Goal: Information Seeking & Learning: Learn about a topic

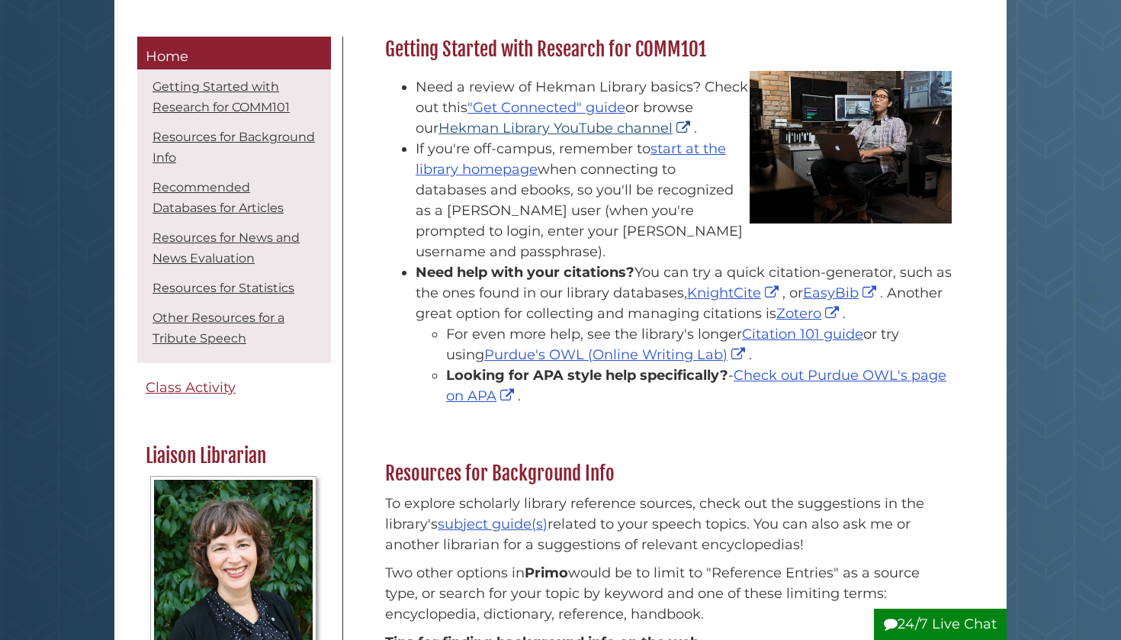
scroll to position [239, 0]
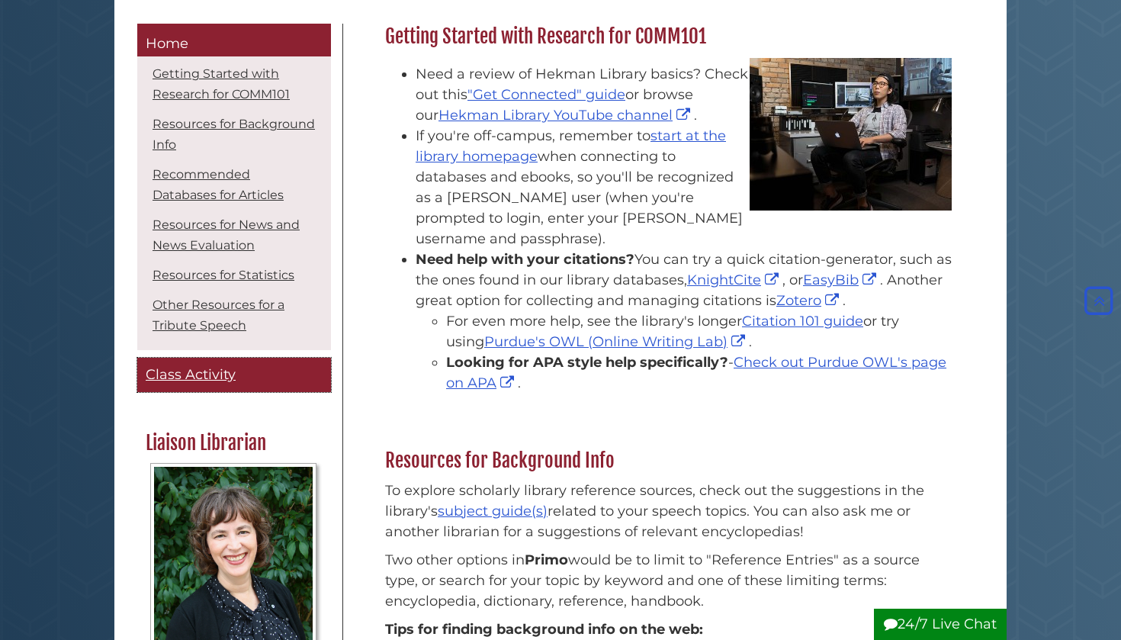
click at [162, 385] on link "Class Activity" at bounding box center [234, 375] width 194 height 34
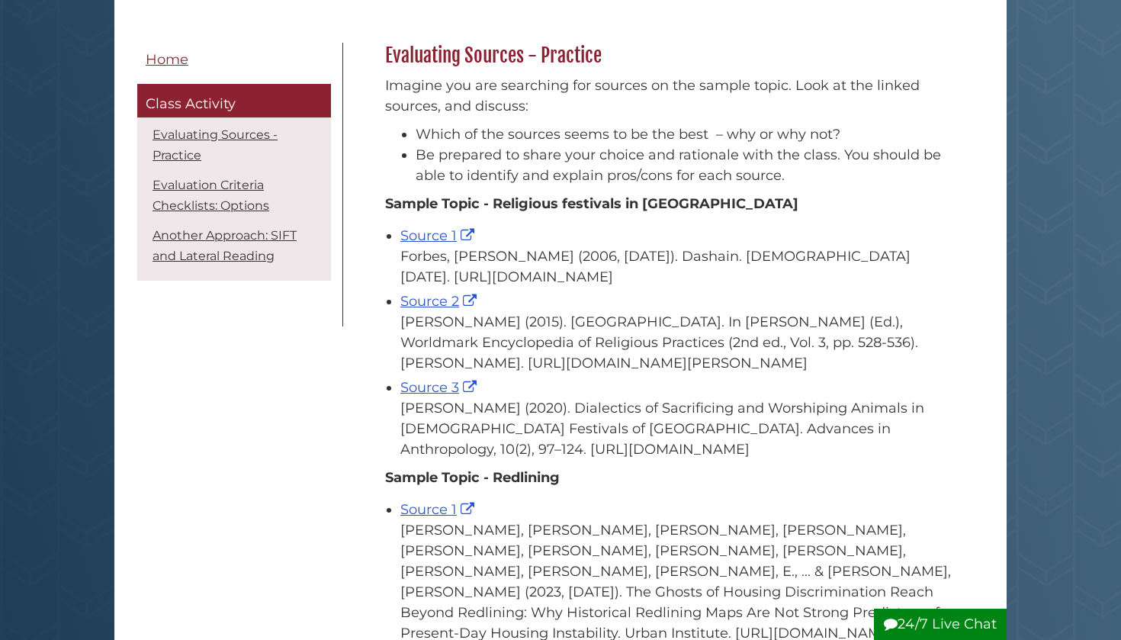
scroll to position [223, 0]
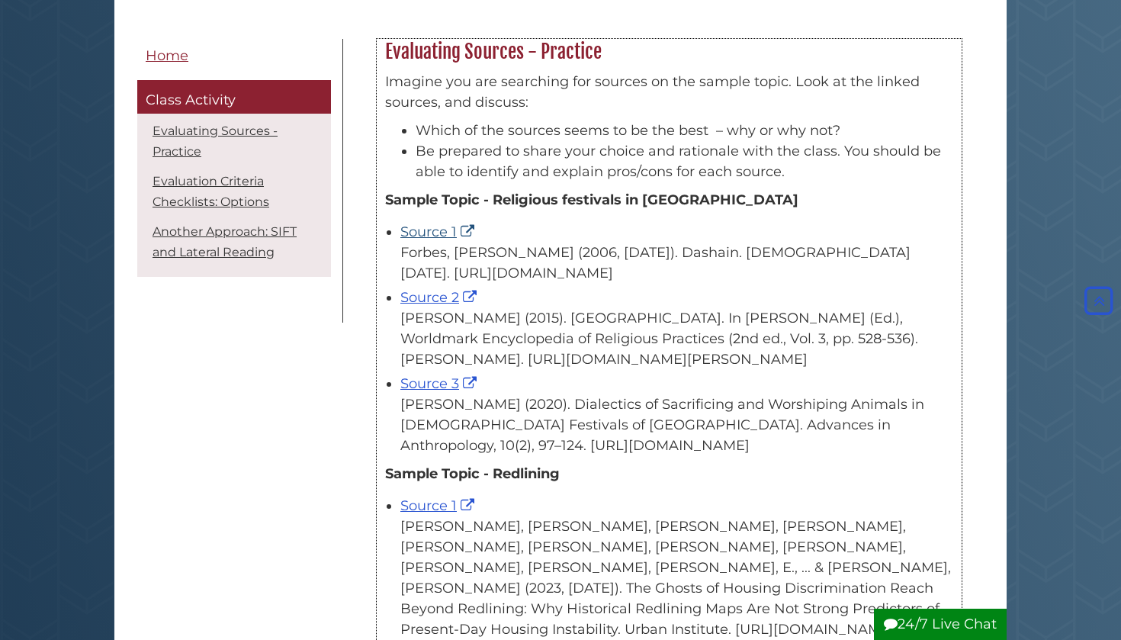
click at [407, 230] on link "Source 1" at bounding box center [439, 231] width 78 height 17
click at [421, 306] on link "Source 2" at bounding box center [440, 297] width 80 height 17
click at [439, 306] on link "Source 2" at bounding box center [440, 297] width 80 height 17
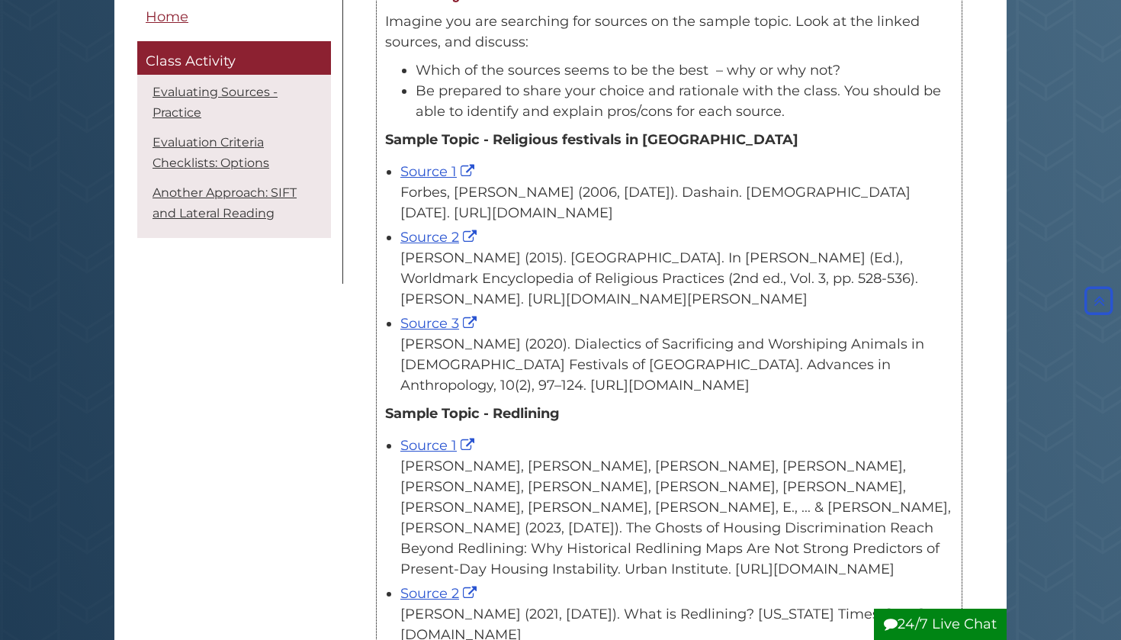
scroll to position [311, 0]
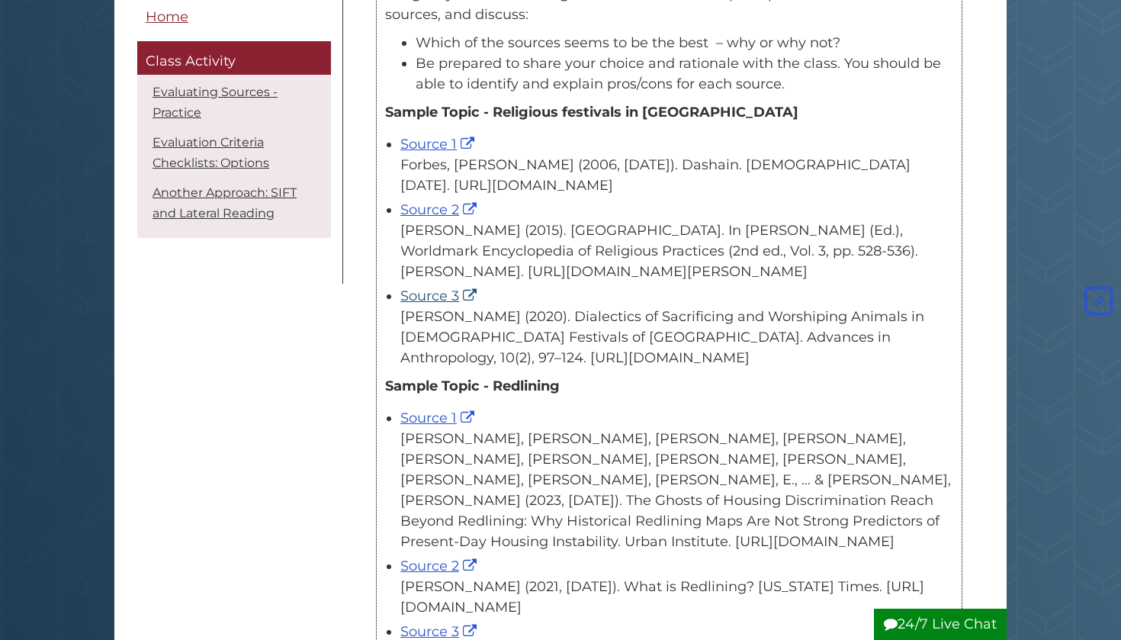
click at [448, 304] on link "Source 3" at bounding box center [440, 295] width 80 height 17
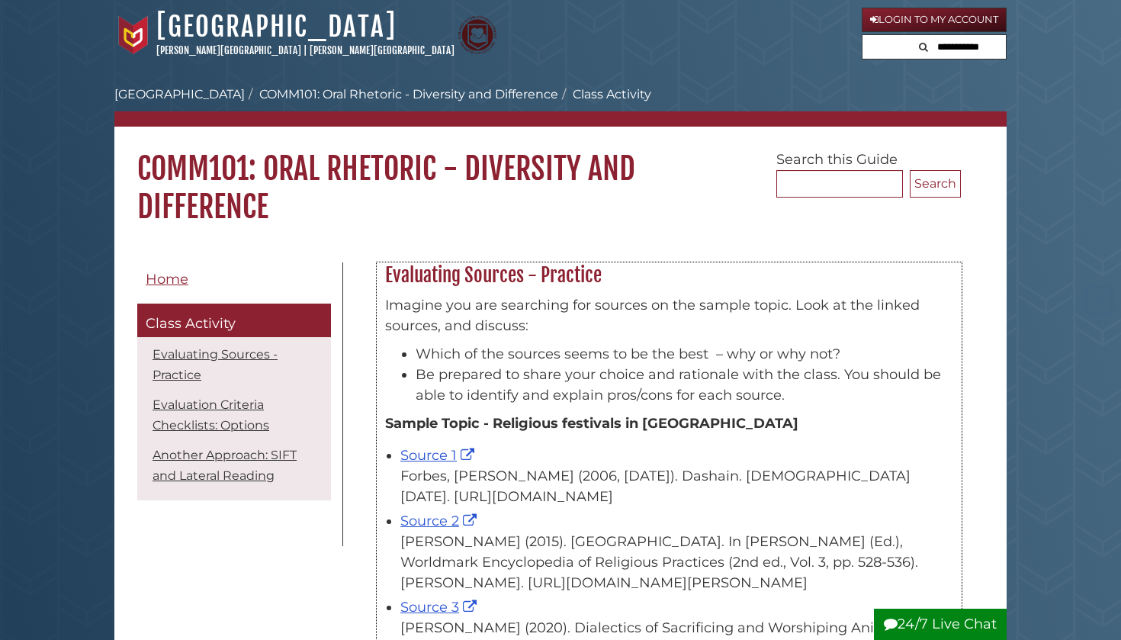
scroll to position [0, 0]
click at [158, 281] on span "Home" at bounding box center [167, 279] width 43 height 17
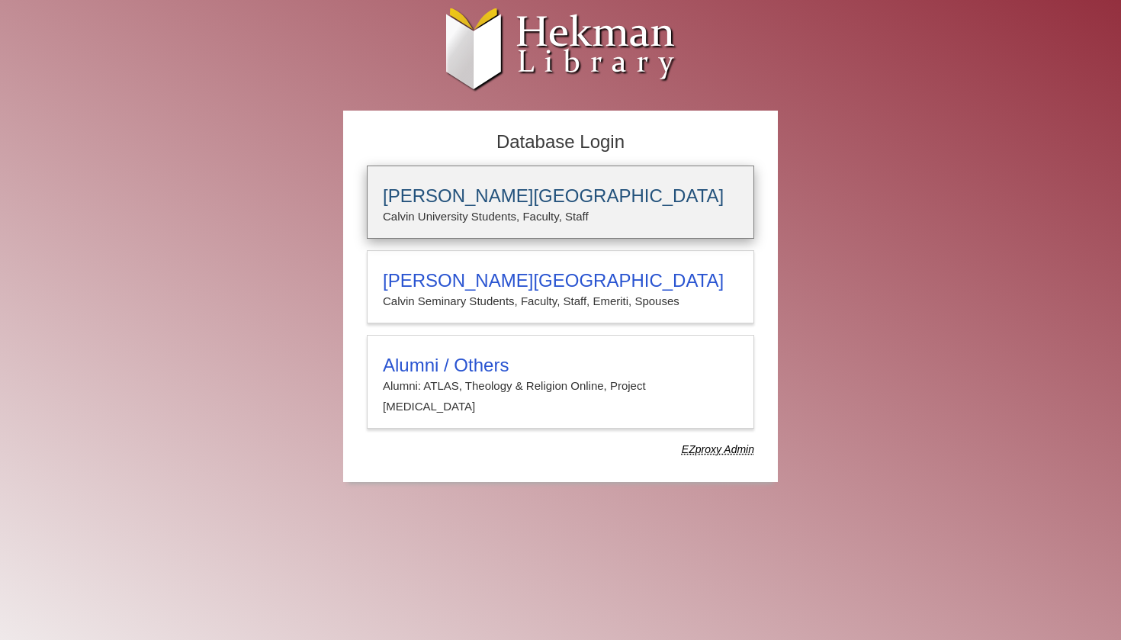
click at [487, 194] on h3 "[PERSON_NAME][GEOGRAPHIC_DATA]" at bounding box center [560, 195] width 355 height 21
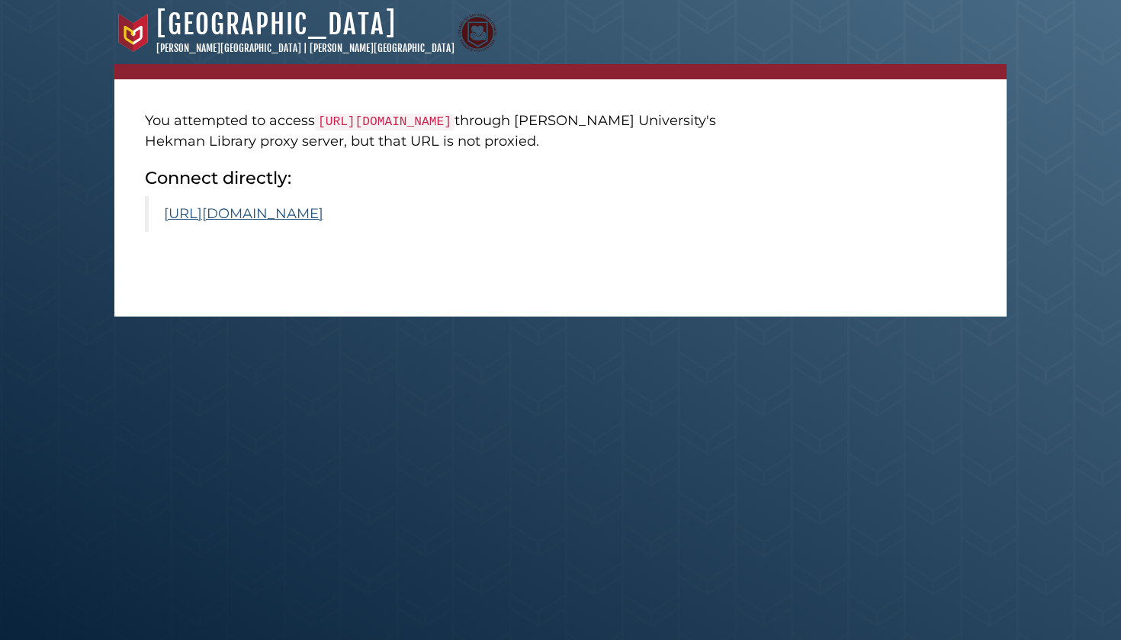
click at [323, 222] on link "https://www.scirp.org/journal/paperinformation?paperid=99935" at bounding box center [243, 213] width 159 height 17
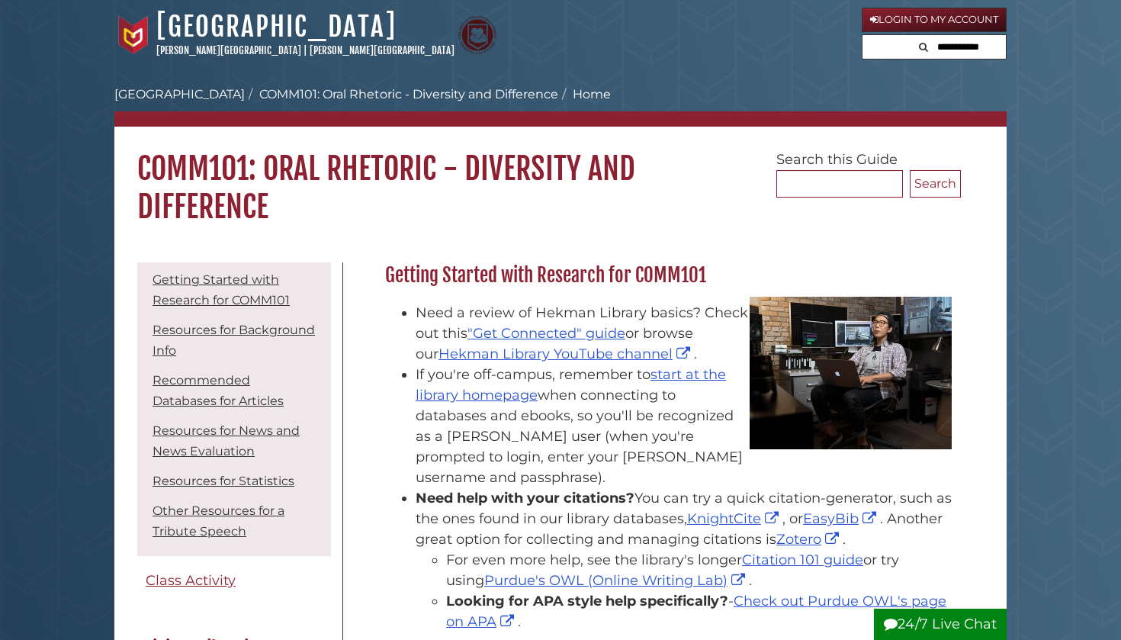
scroll to position [34, 0]
click at [471, 393] on link "start at the library homepage" at bounding box center [571, 384] width 310 height 37
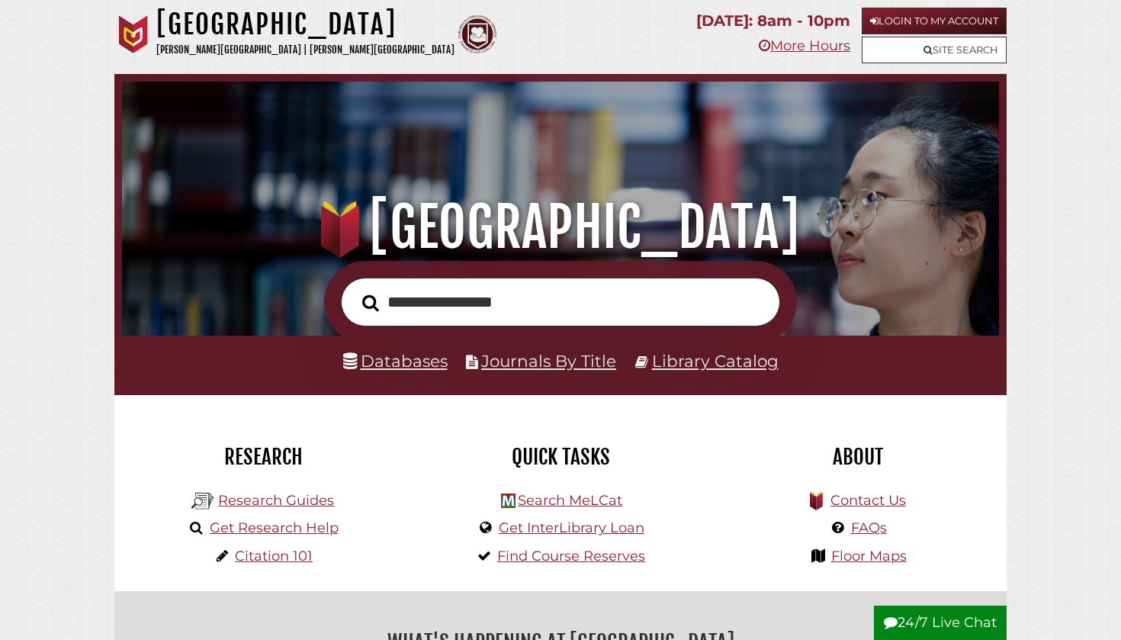
type input "**********"
click at [370, 301] on button "Search" at bounding box center [371, 303] width 32 height 26
